Goal: Find specific page/section: Find specific page/section

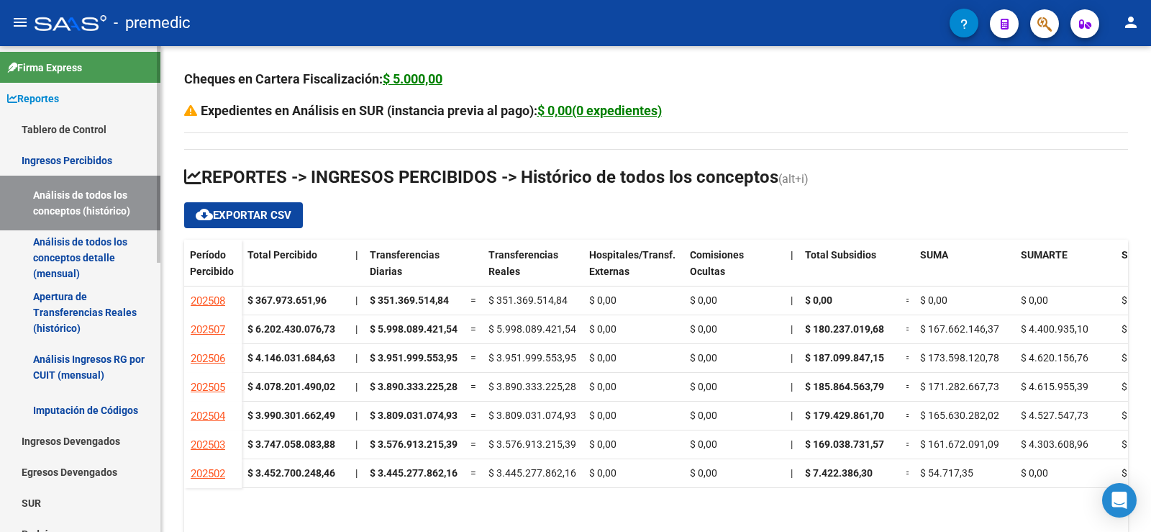
click at [88, 152] on link "Ingresos Percibidos" at bounding box center [80, 160] width 160 height 31
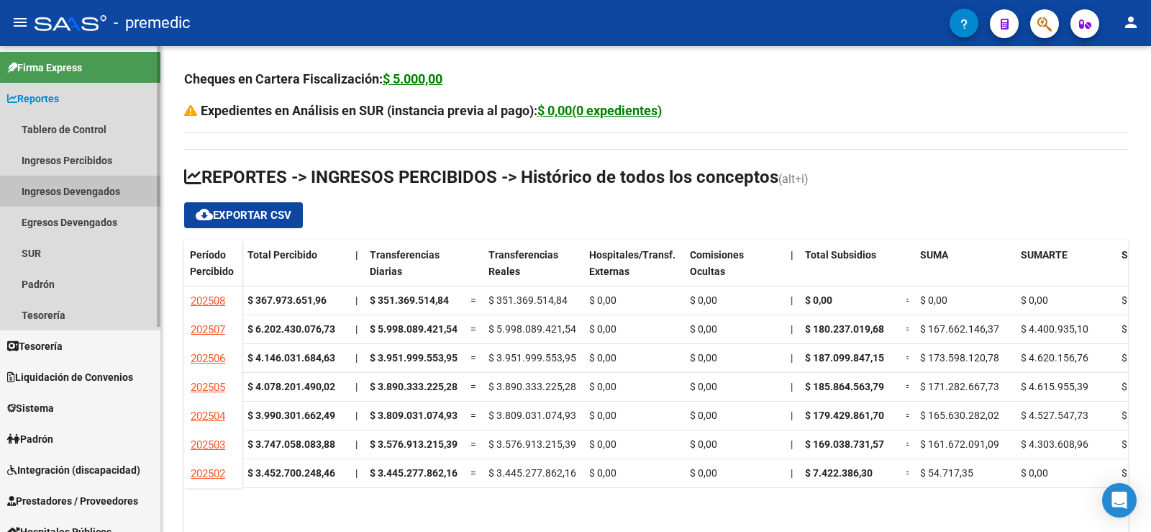
click at [64, 195] on link "Ingresos Devengados" at bounding box center [80, 191] width 160 height 31
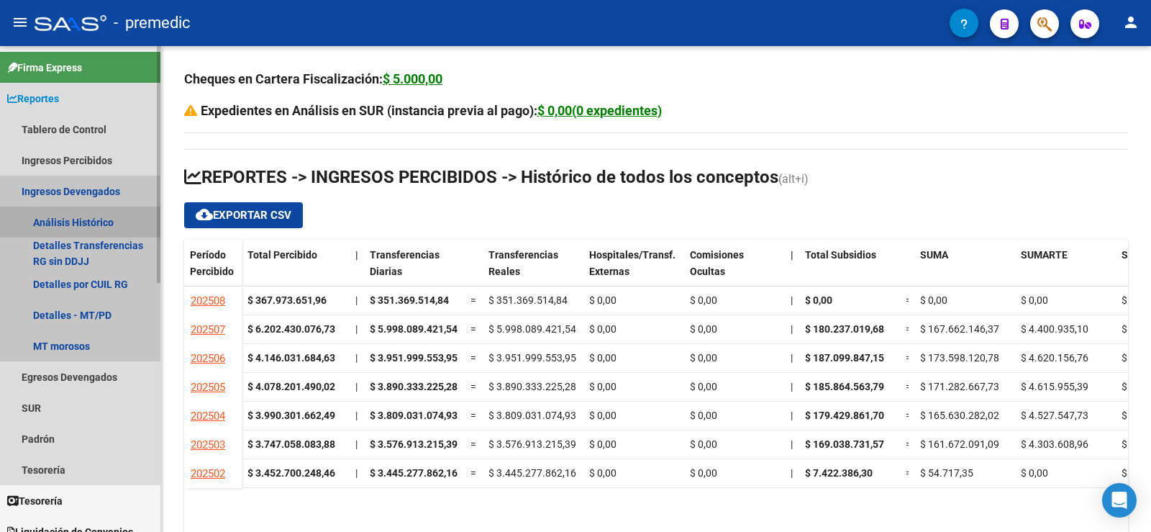
click at [107, 227] on link "Análisis Histórico" at bounding box center [80, 221] width 160 height 31
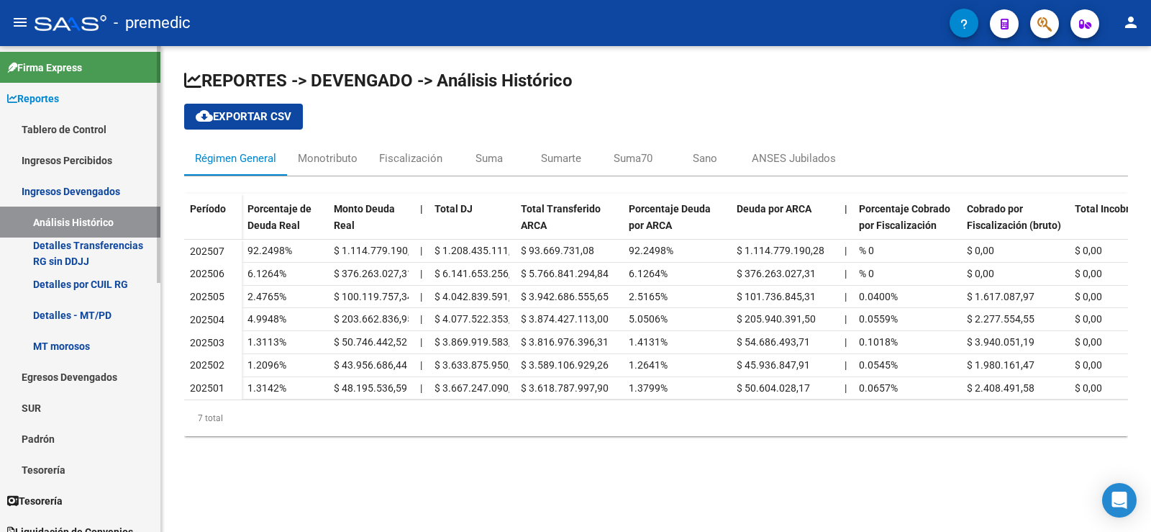
click at [49, 132] on link "Tablero de Control" at bounding box center [80, 129] width 160 height 31
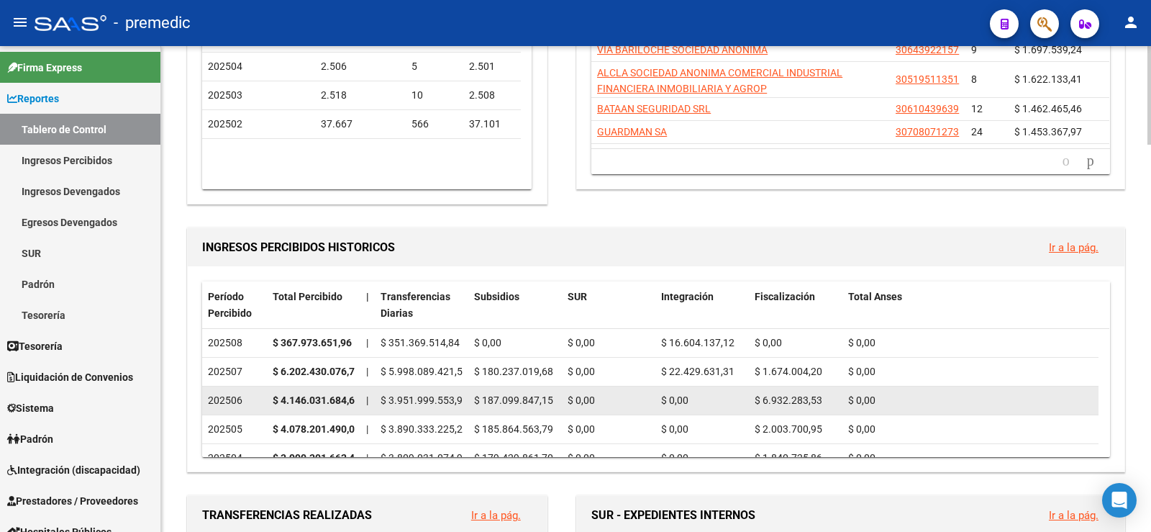
scroll to position [72, 0]
